Goal: Information Seeking & Learning: Learn about a topic

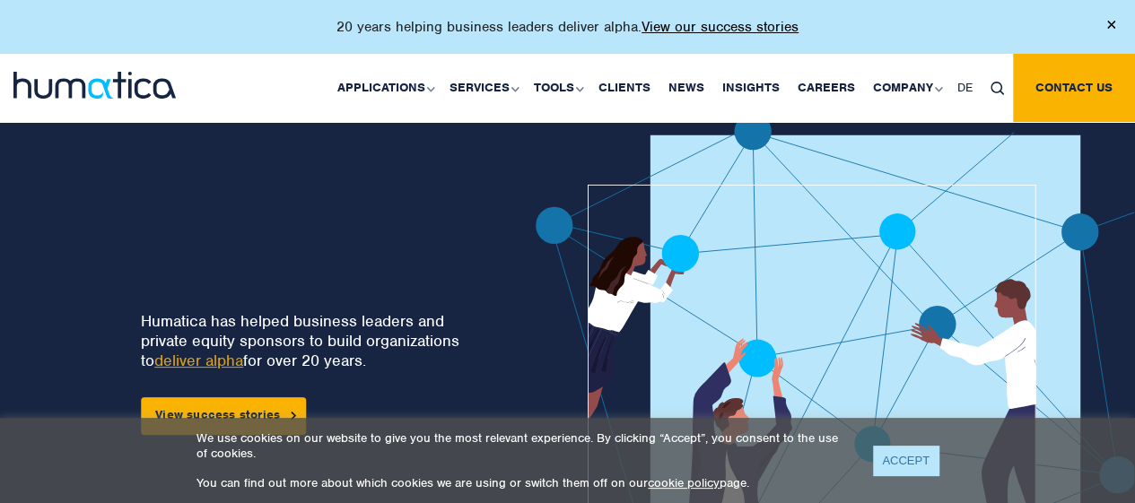
click at [897, 449] on link "ACCEPT" at bounding box center [905, 461] width 65 height 30
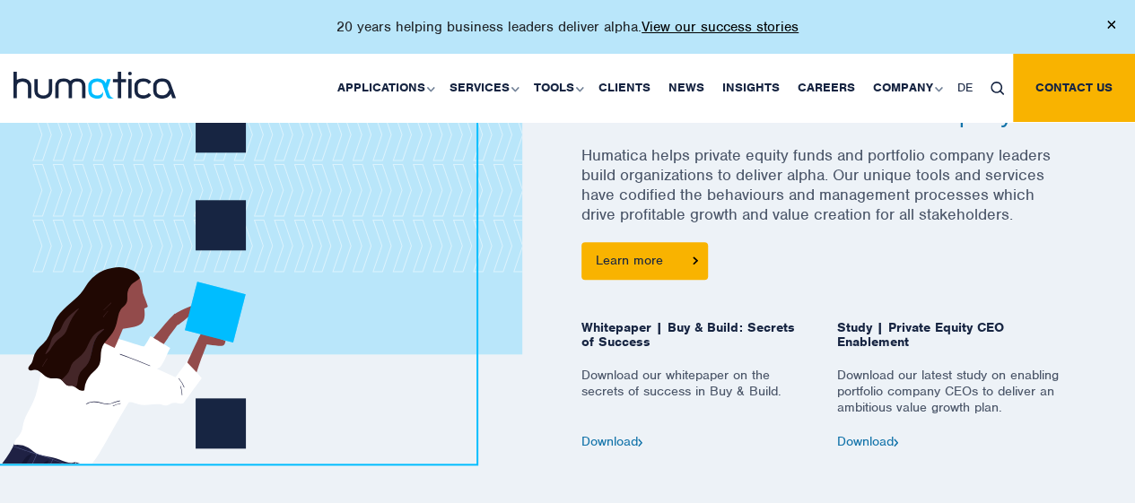
scroll to position [800, 0]
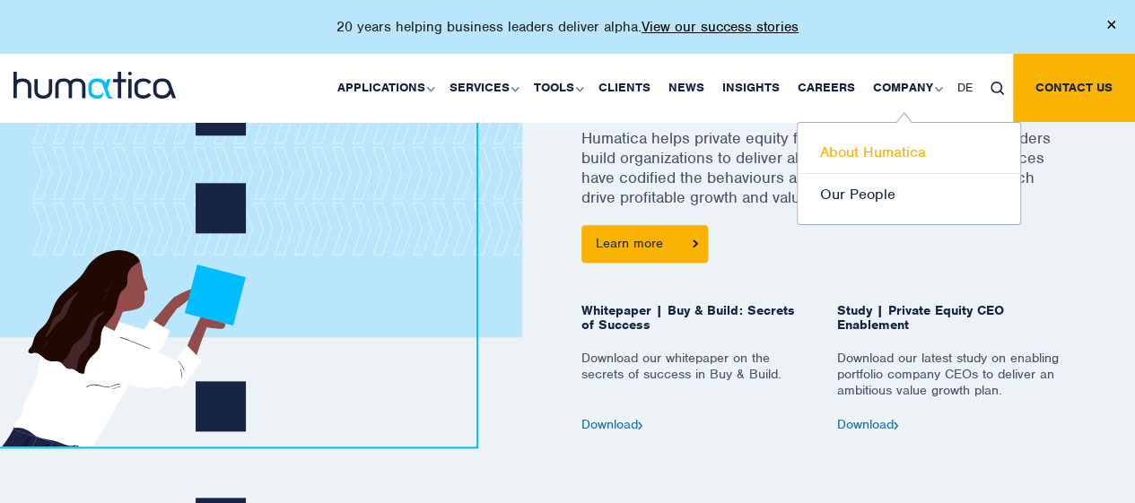
click at [858, 152] on link "About Humatica" at bounding box center [908, 153] width 222 height 42
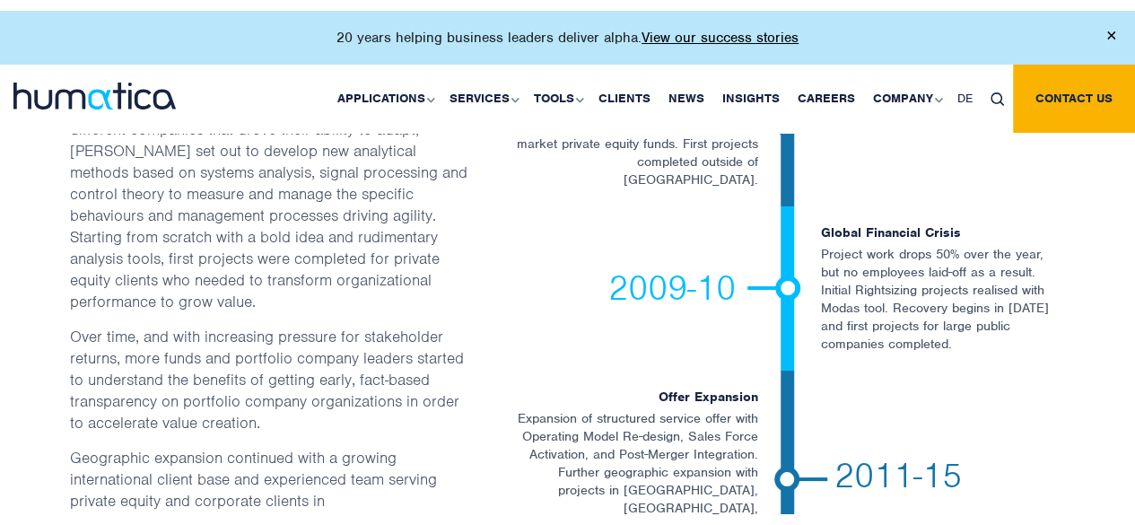
scroll to position [3227, 0]
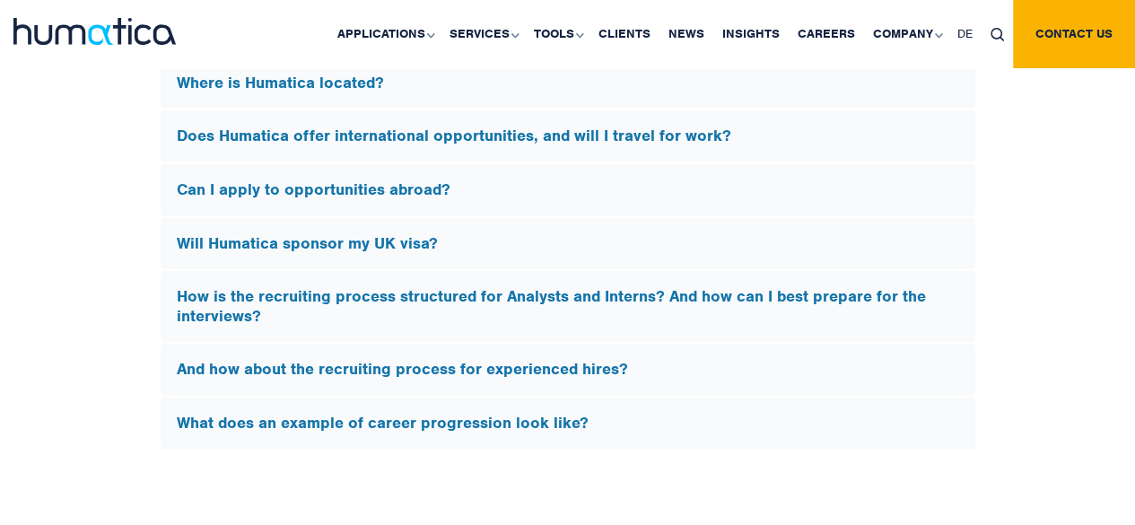
scroll to position [5540, 0]
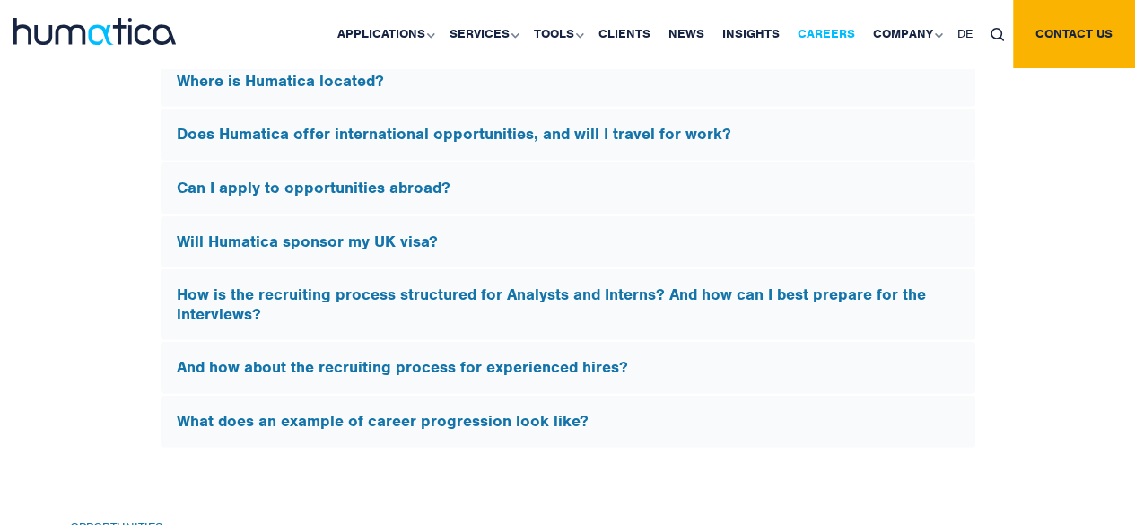
click at [832, 35] on link "Careers" at bounding box center [825, 34] width 75 height 68
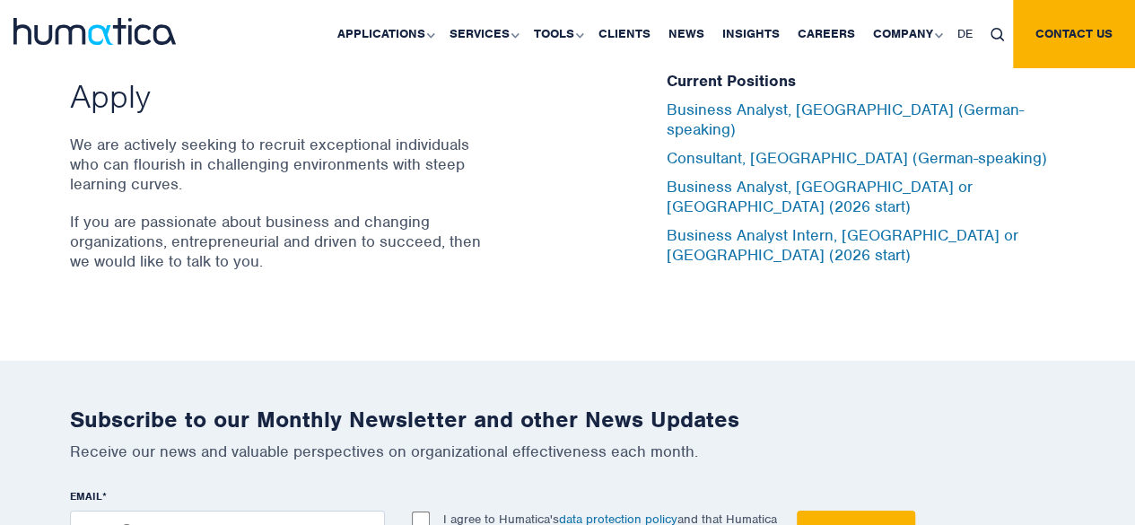
scroll to position [6011, 0]
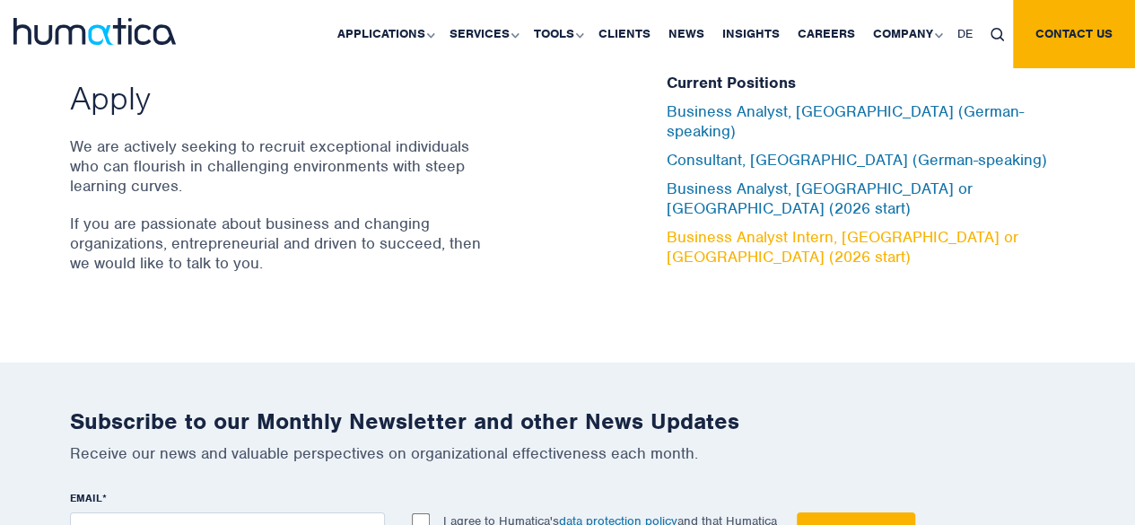
click at [834, 227] on link "Business Analyst Intern, London or Munich (2026 start)" at bounding box center [842, 246] width 352 height 39
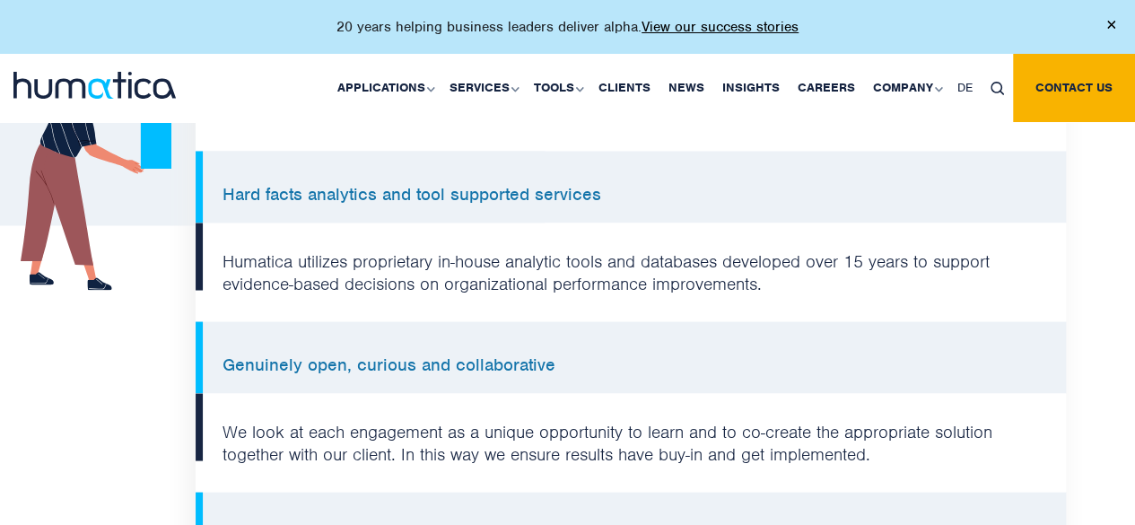
scroll to position [1527, 0]
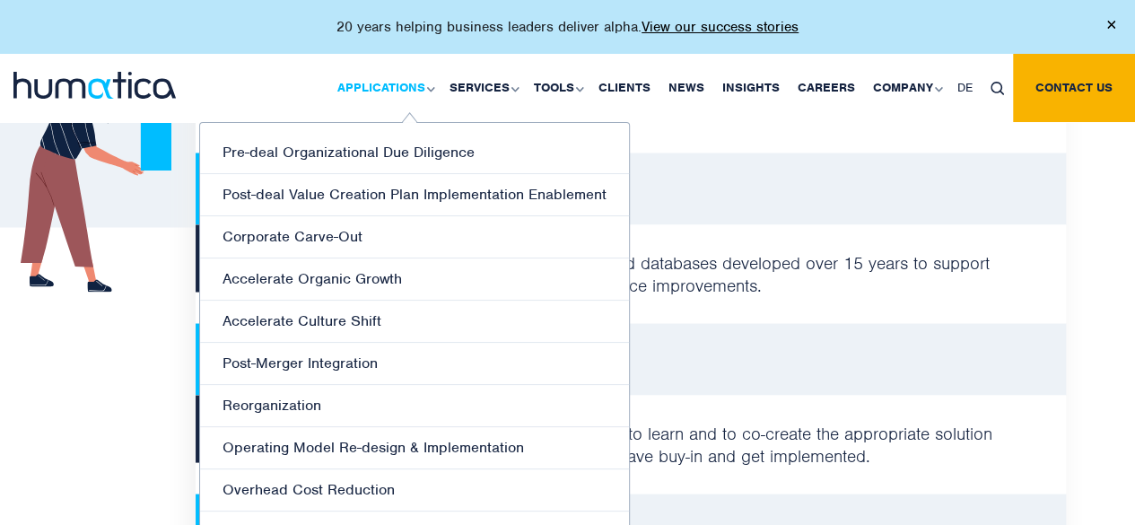
click at [402, 112] on link "Applications" at bounding box center [384, 88] width 112 height 68
